Goal: Transaction & Acquisition: Purchase product/service

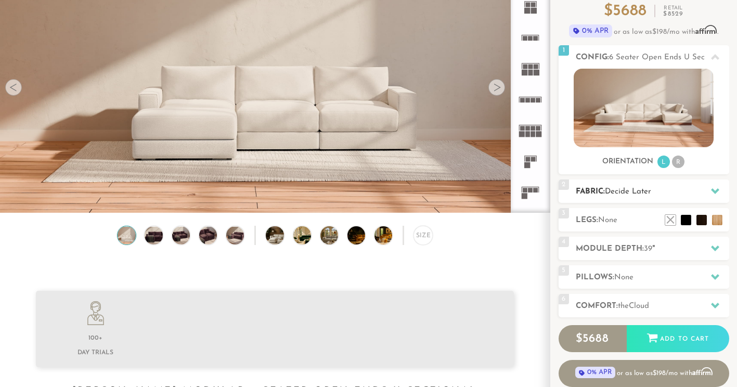
scroll to position [104, 0]
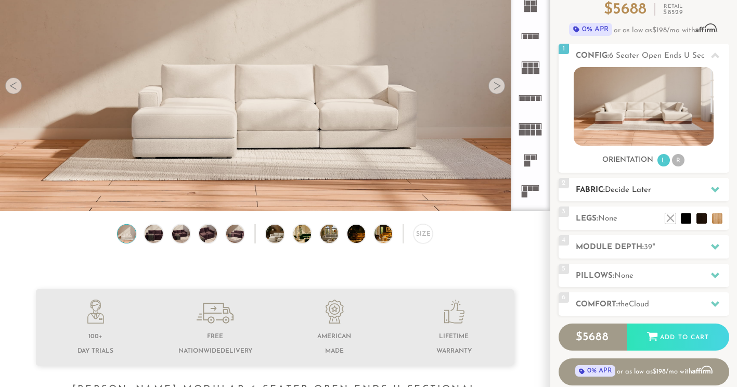
click at [671, 193] on h2 "Fabric: Decide Later" at bounding box center [652, 190] width 153 height 12
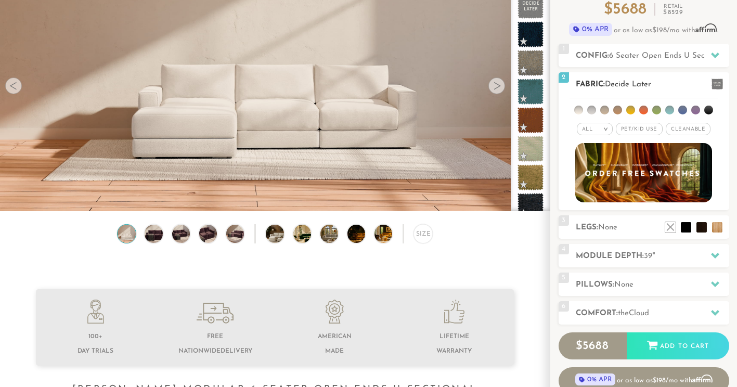
click at [637, 129] on span "Pet/Kid Use x" at bounding box center [639, 129] width 47 height 12
click at [687, 127] on span "Cleanable x" at bounding box center [692, 129] width 45 height 12
click at [683, 110] on li at bounding box center [682, 110] width 9 height 9
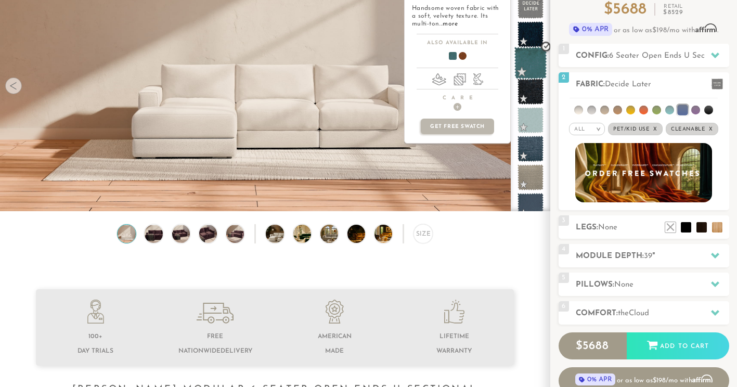
click at [531, 67] on span at bounding box center [531, 63] width 33 height 33
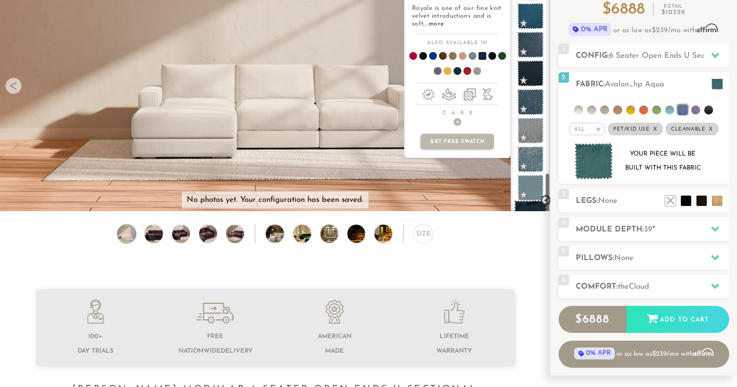
scroll to position [1367, 0]
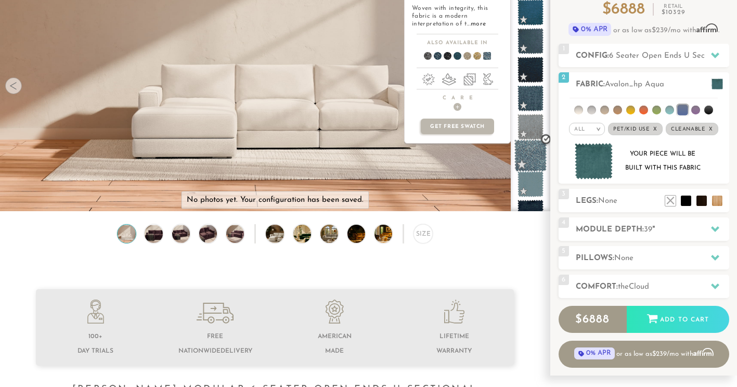
click at [536, 164] on span at bounding box center [531, 155] width 33 height 33
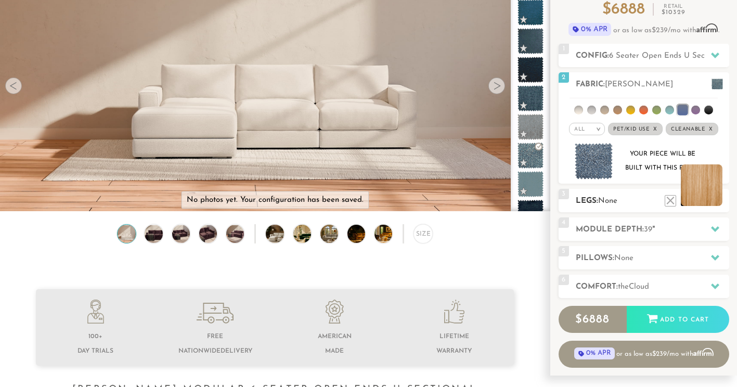
click at [717, 199] on li at bounding box center [702, 185] width 42 height 42
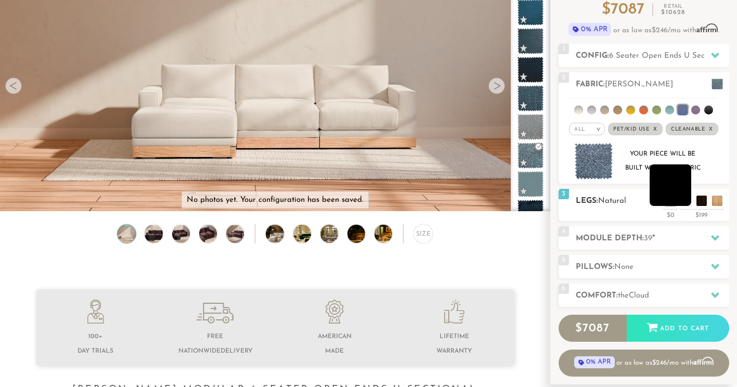
click at [686, 201] on li at bounding box center [671, 185] width 42 height 42
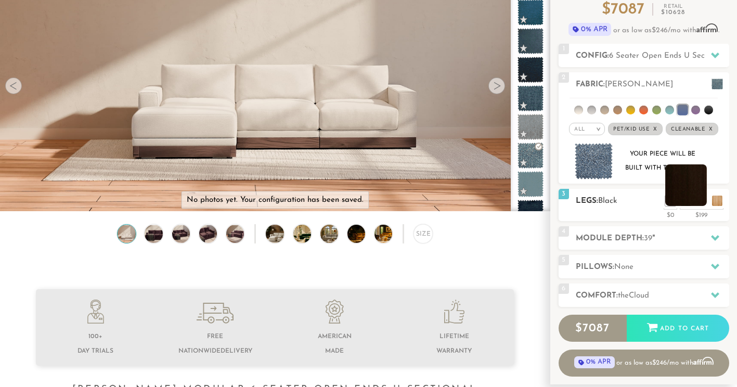
click at [703, 201] on li at bounding box center [686, 185] width 42 height 42
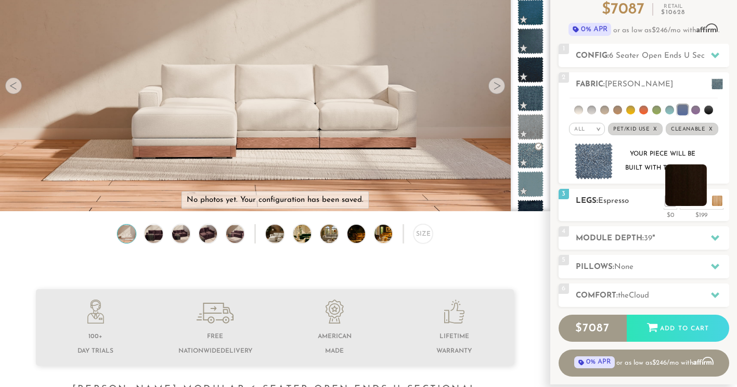
click at [699, 203] on li at bounding box center [686, 185] width 42 height 42
click at [685, 202] on li at bounding box center [671, 185] width 42 height 42
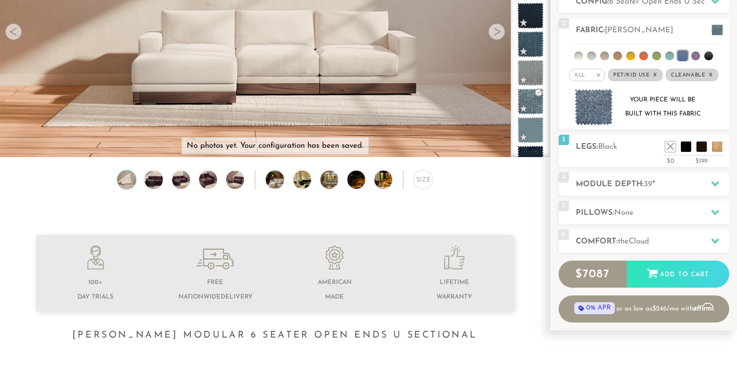
scroll to position [157, 0]
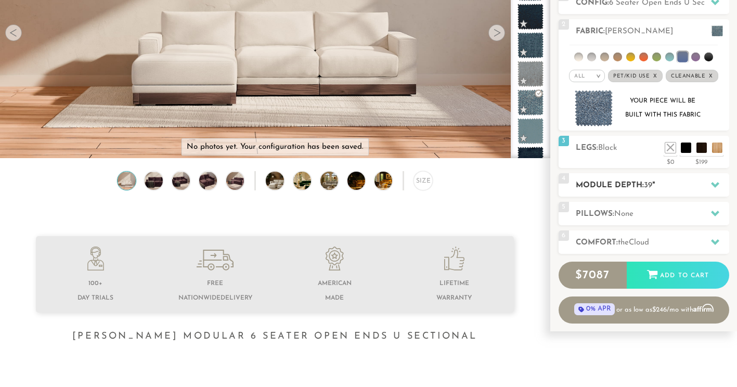
click at [623, 187] on h2 "Module Depth: 39 "" at bounding box center [652, 186] width 153 height 12
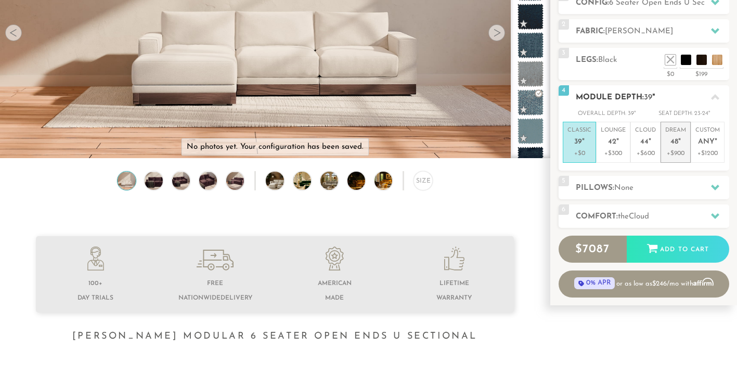
click at [674, 150] on p "+$900" at bounding box center [675, 153] width 21 height 9
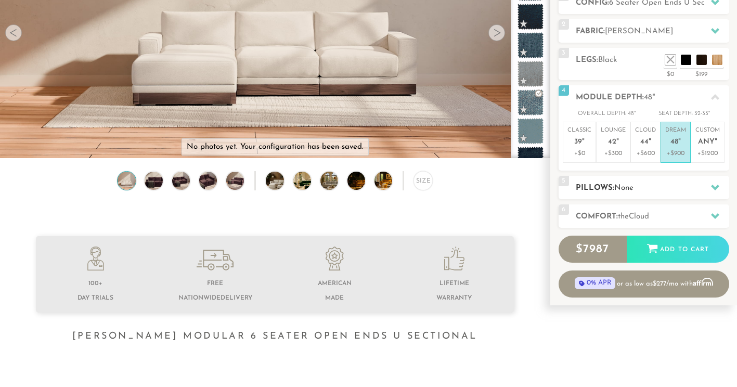
click at [623, 188] on span "None" at bounding box center [623, 188] width 19 height 8
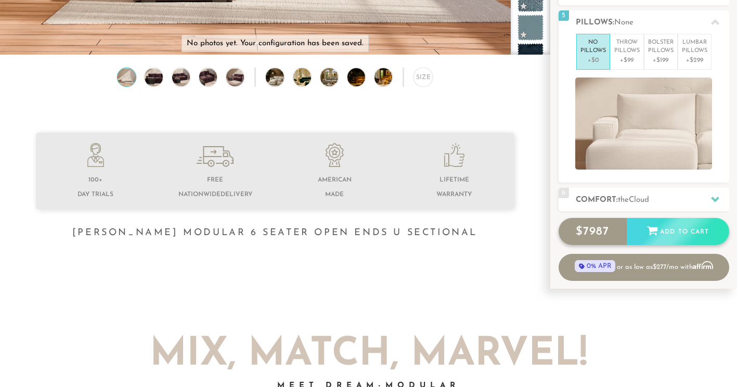
scroll to position [261, 0]
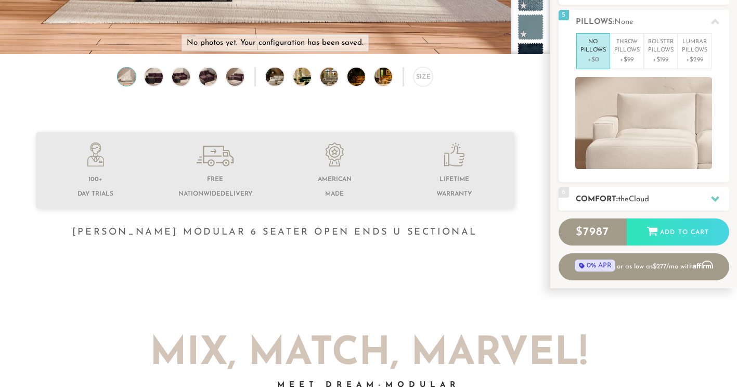
click at [623, 202] on span "the" at bounding box center [623, 200] width 11 height 8
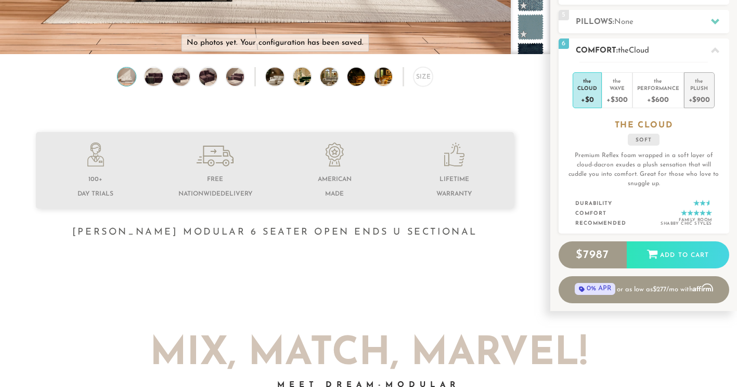
click at [704, 98] on div "+$900" at bounding box center [699, 99] width 21 height 15
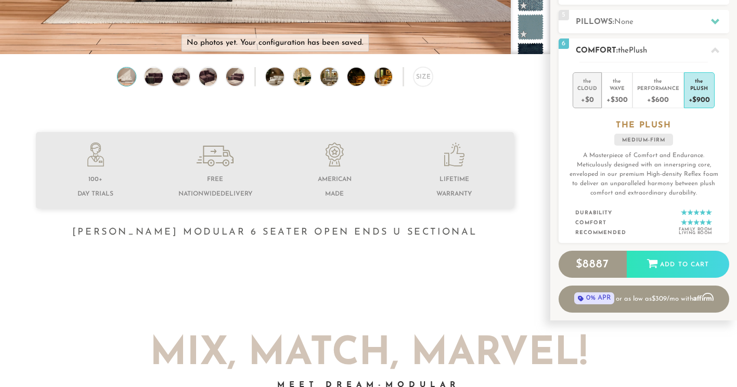
click at [593, 86] on div "Cloud" at bounding box center [588, 87] width 20 height 7
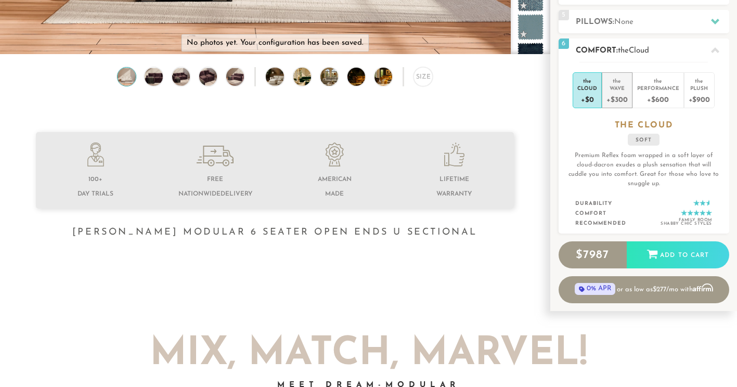
click at [616, 108] on li "the Wave +$300" at bounding box center [617, 90] width 30 height 36
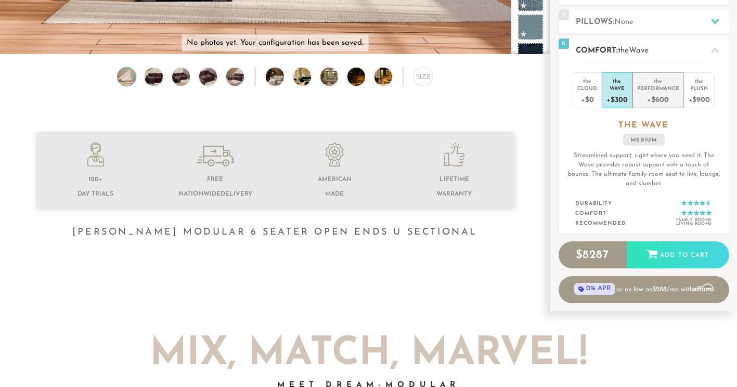
click at [644, 82] on div "the" at bounding box center [658, 79] width 42 height 10
